Goal: Check status: Check status

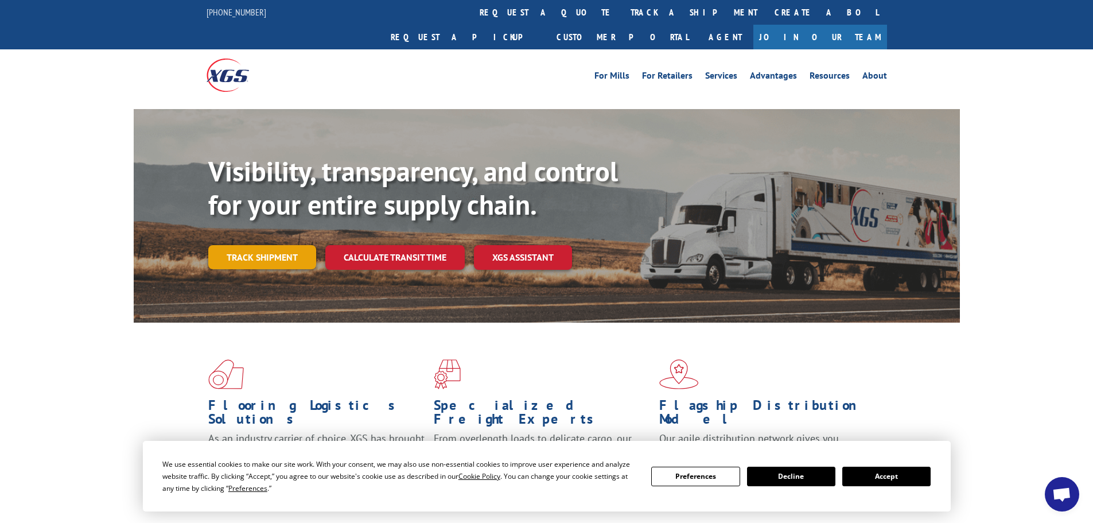
click at [276, 245] on link "Track shipment" at bounding box center [262, 257] width 108 height 24
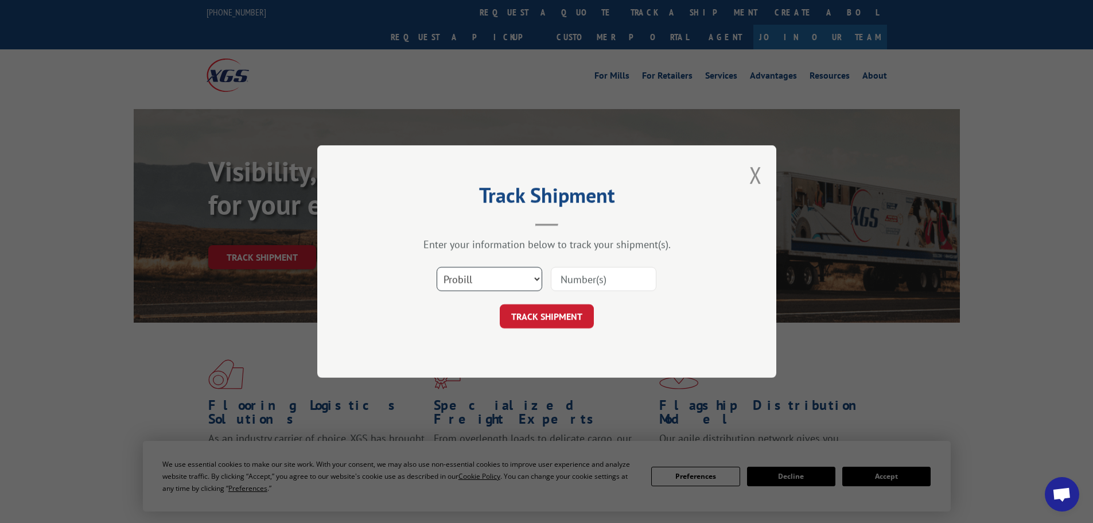
click at [514, 281] on select "Select category... Probill BOL PO" at bounding box center [490, 279] width 106 height 24
click at [437, 267] on select "Select category... Probill BOL PO" at bounding box center [490, 279] width 106 height 24
click at [519, 282] on select "Select category... Probill BOL PO" at bounding box center [490, 279] width 106 height 24
select select "po"
click at [437, 267] on select "Select category... Probill BOL PO" at bounding box center [490, 279] width 106 height 24
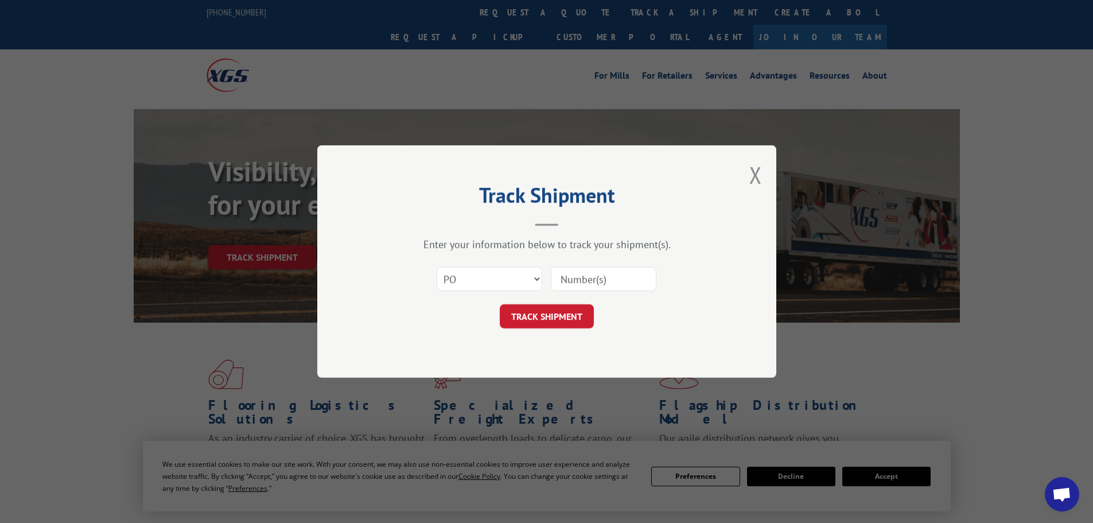
click at [566, 279] on input at bounding box center [604, 279] width 106 height 24
paste input "1011003299"
type input "1011003299"
drag, startPoint x: 621, startPoint y: 278, endPoint x: 538, endPoint y: 282, distance: 83.8
click at [547, 282] on div "Select category... Probill BOL PO 1011003299" at bounding box center [547, 279] width 344 height 38
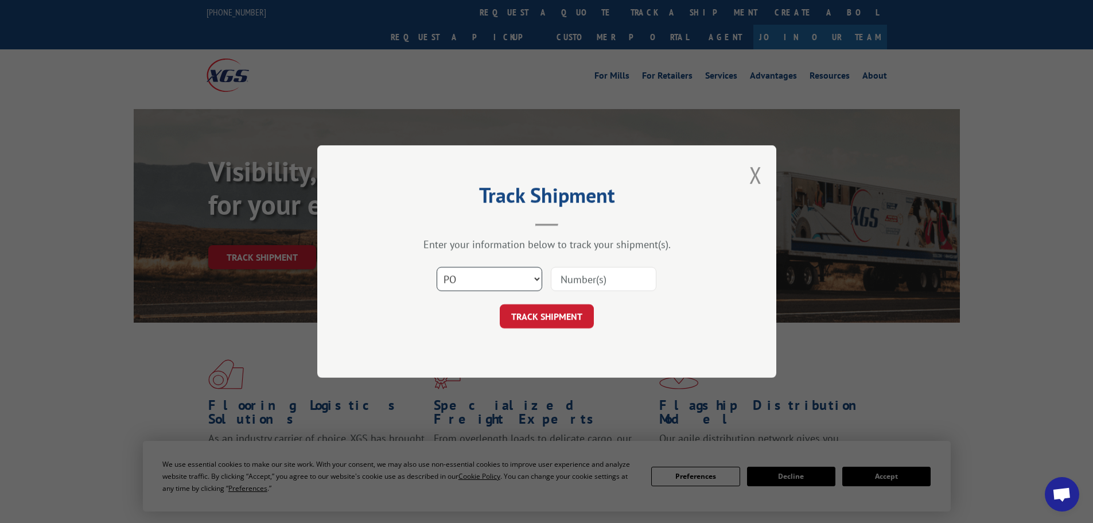
click at [457, 289] on select "Select category... Probill BOL PO" at bounding box center [490, 279] width 106 height 24
select select "probill"
click at [437, 267] on select "Select category... Probill BOL PO" at bounding box center [490, 279] width 106 height 24
click at [621, 287] on input at bounding box center [604, 279] width 106 height 24
click at [619, 280] on input at bounding box center [604, 279] width 106 height 24
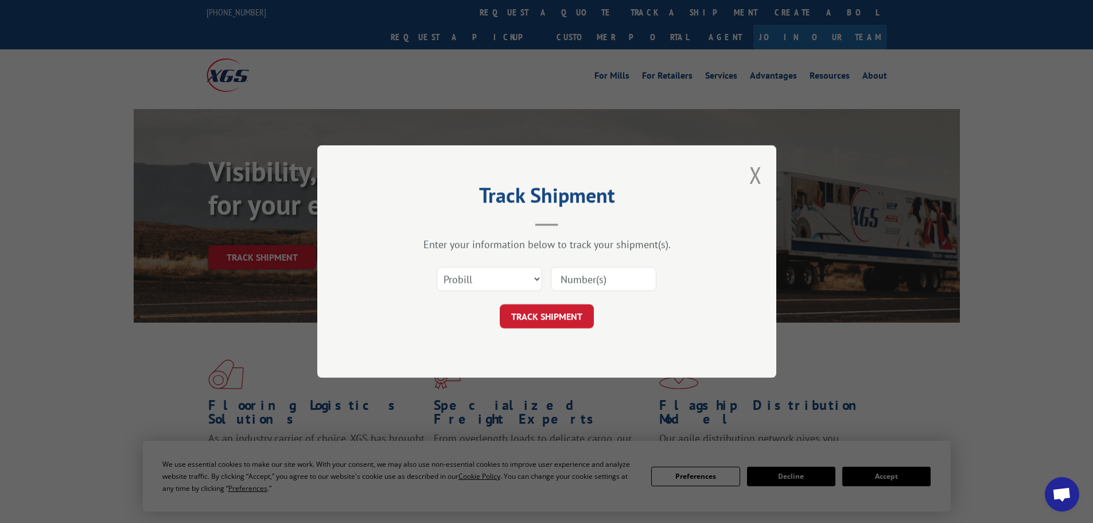
paste input "16755046"
type input "16755046"
click at [552, 321] on button "TRACK SHIPMENT" at bounding box center [547, 316] width 94 height 24
